Goal: Task Accomplishment & Management: Use online tool/utility

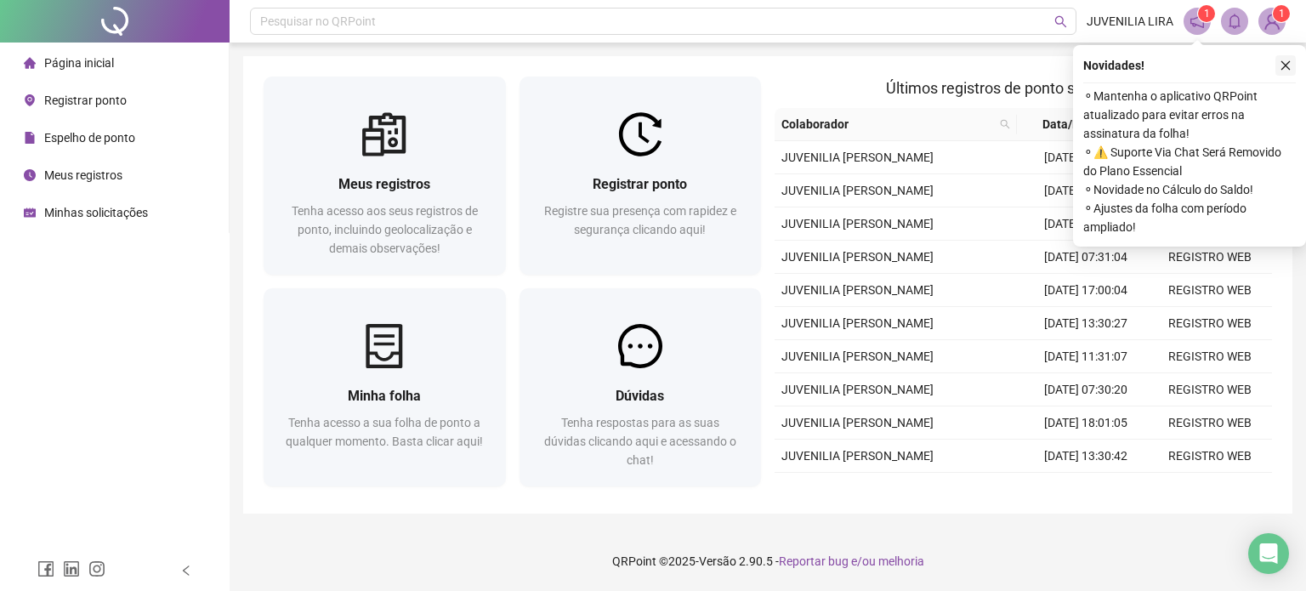
click at [1282, 63] on icon "close" at bounding box center [1285, 65] width 12 height 12
click at [1282, 63] on div "Meus registros Tenha acesso aos seus registros de ponto, incluindo geolocalizaç…" at bounding box center [767, 284] width 1049 height 457
click at [1283, 65] on div "Meus registros Tenha acesso aos seus registros de ponto, incluindo geolocalizaç…" at bounding box center [767, 284] width 1049 height 457
click at [1286, 65] on div "Meus registros Tenha acesso aos seus registros de ponto, incluindo geolocalizaç…" at bounding box center [767, 284] width 1049 height 457
click at [1283, 69] on div "Meus registros Tenha acesso aos seus registros de ponto, incluindo geolocalizaç…" at bounding box center [767, 284] width 1049 height 457
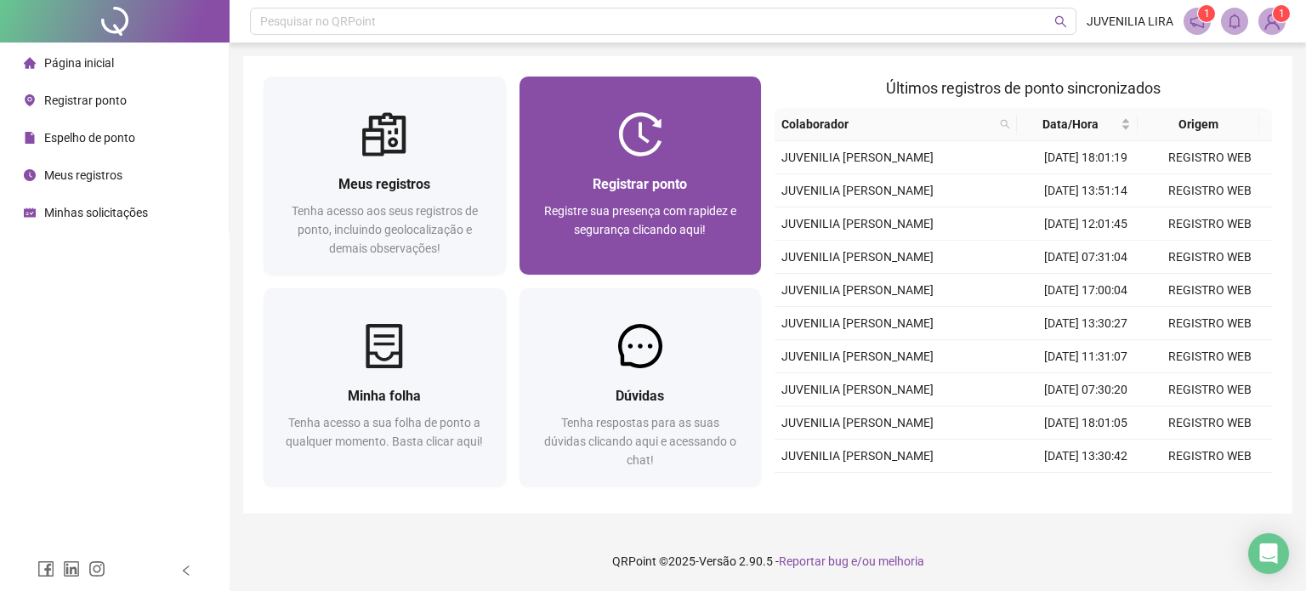
click at [714, 181] on div "Registrar ponto" at bounding box center [640, 183] width 201 height 21
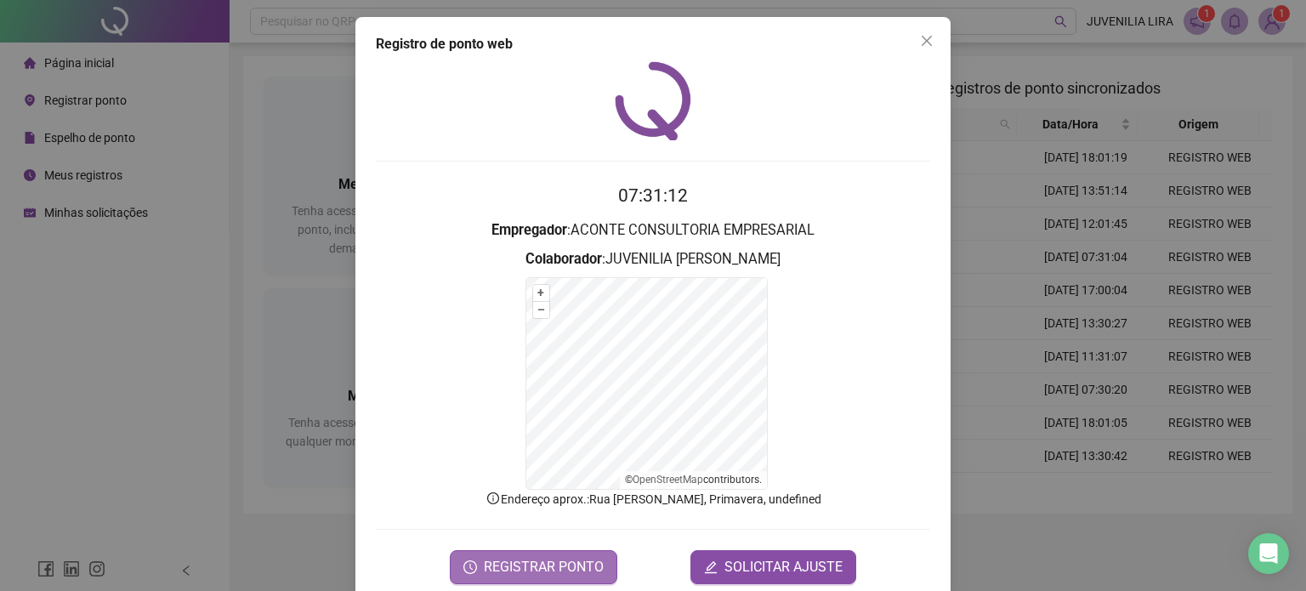
click at [581, 554] on button "REGISTRAR PONTO" at bounding box center [533, 567] width 167 height 34
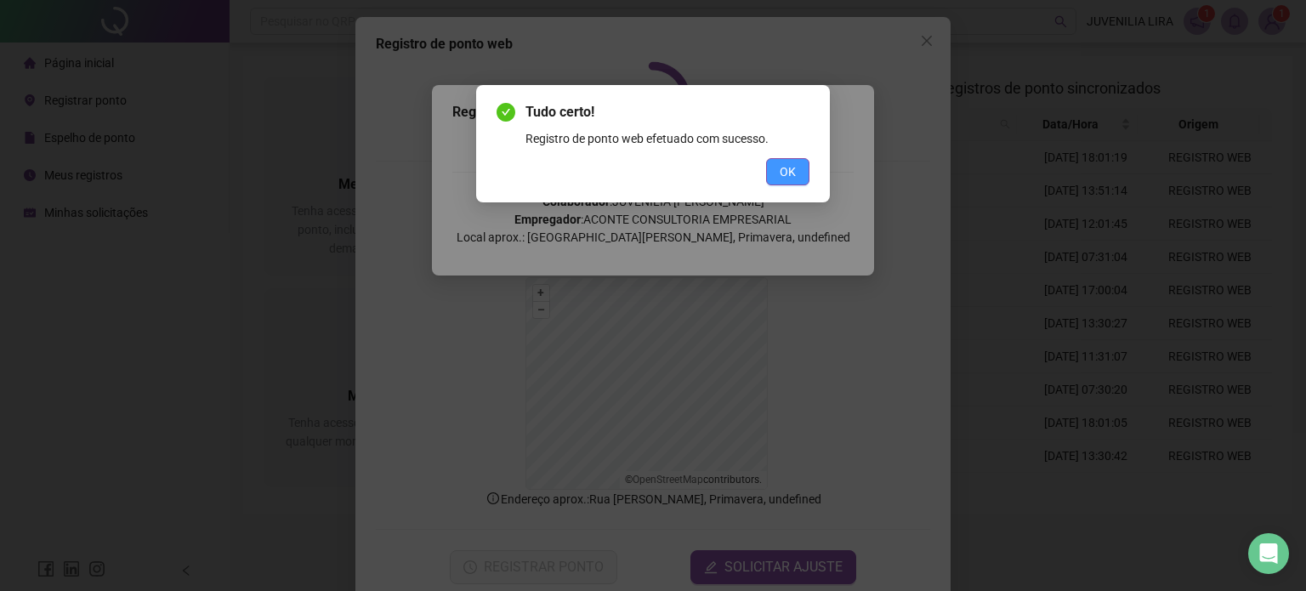
click at [789, 169] on span "OK" at bounding box center [787, 171] width 16 height 19
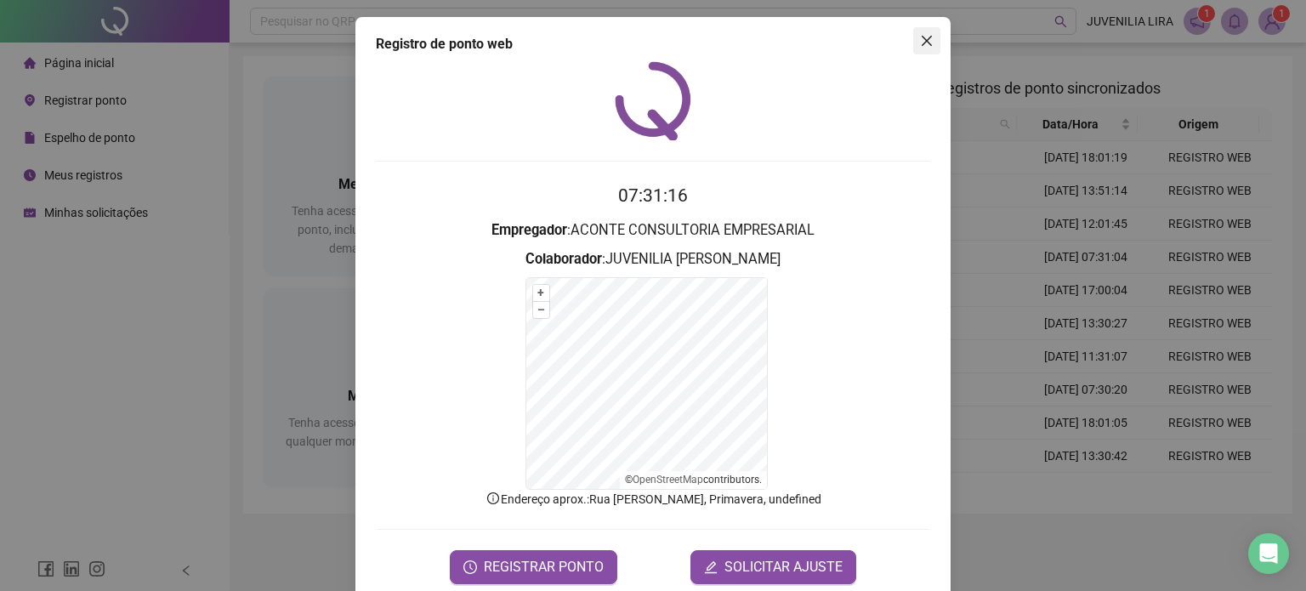
click at [926, 41] on span "Close" at bounding box center [926, 41] width 27 height 14
